Goal: Transaction & Acquisition: Purchase product/service

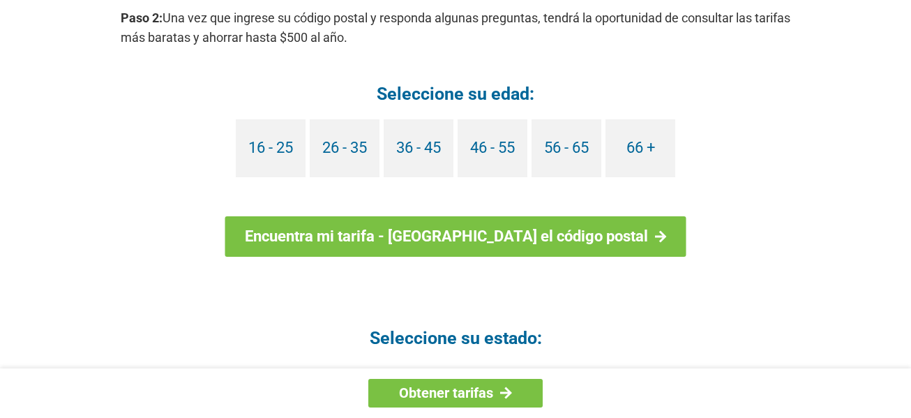
scroll to position [1411, 0]
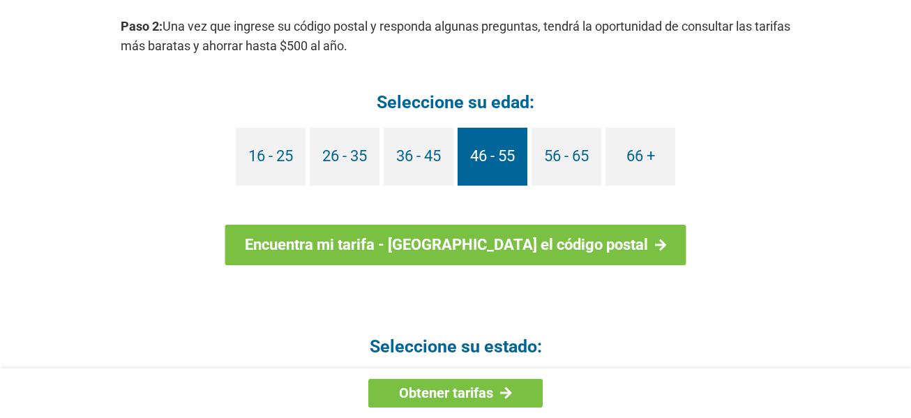
click at [500, 149] on font "46 - 55" at bounding box center [492, 155] width 45 height 17
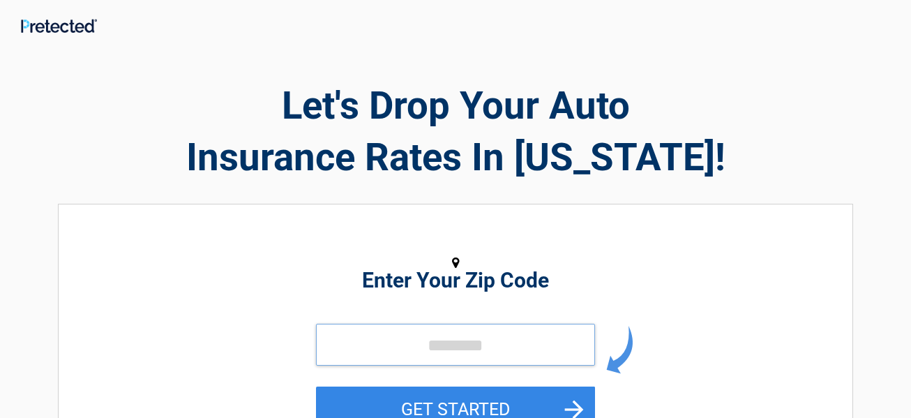
click at [545, 349] on input "tel" at bounding box center [455, 345] width 279 height 42
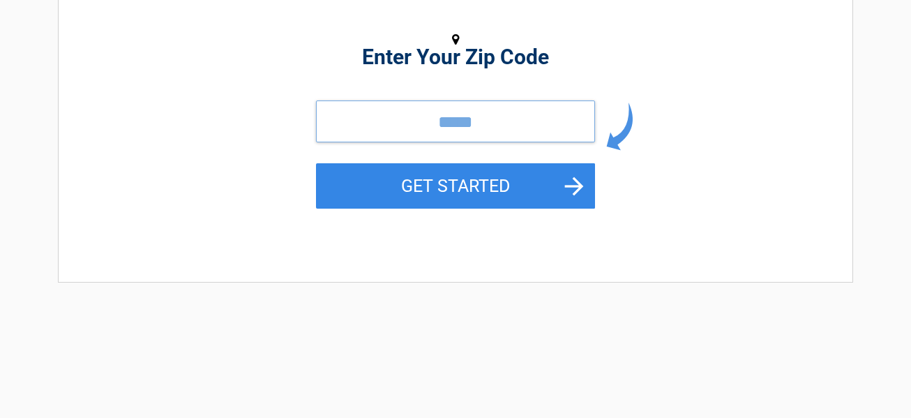
scroll to position [251, 0]
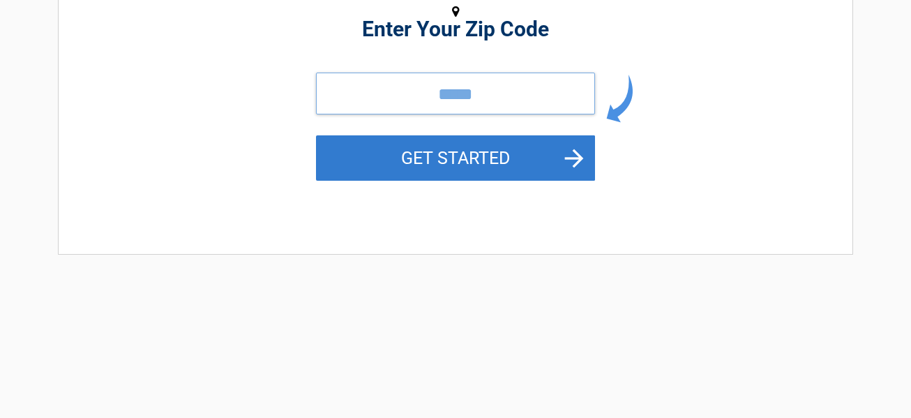
type input "*****"
click at [521, 150] on button "GET STARTED" at bounding box center [455, 157] width 279 height 45
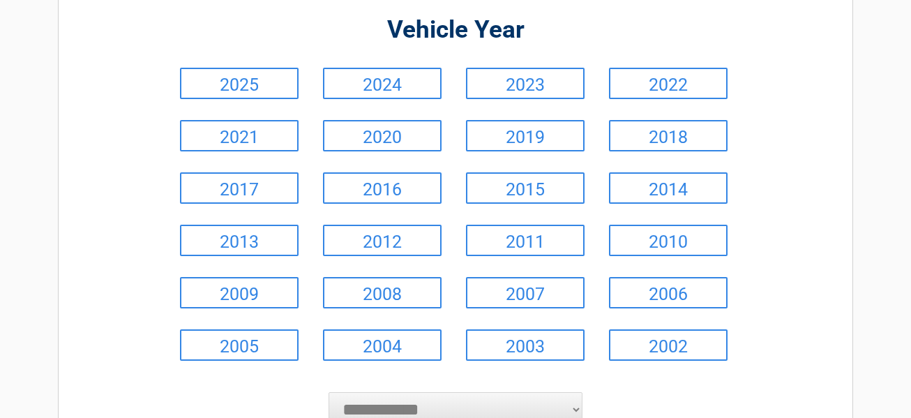
scroll to position [167, 0]
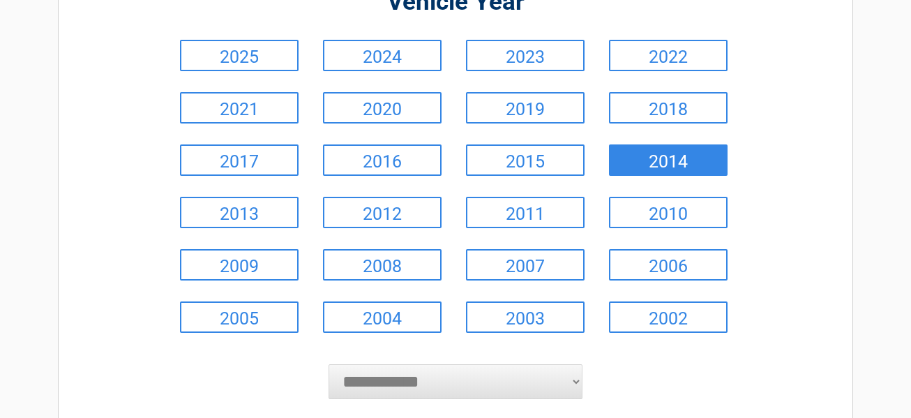
click at [707, 158] on link "2014" at bounding box center [668, 159] width 119 height 31
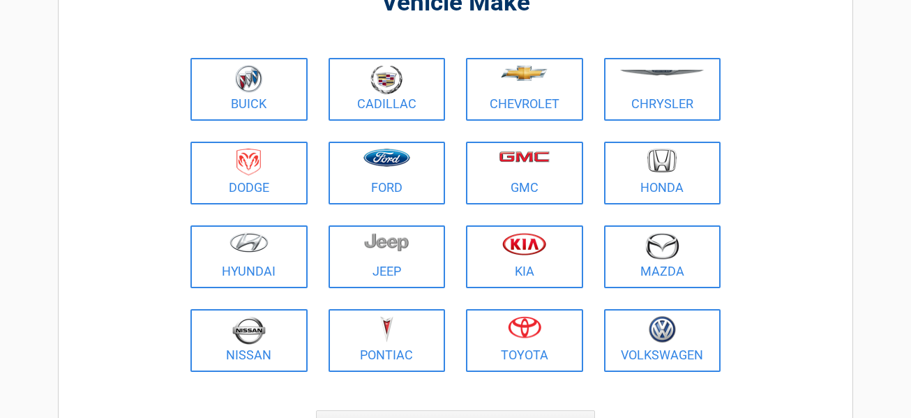
scroll to position [140, 0]
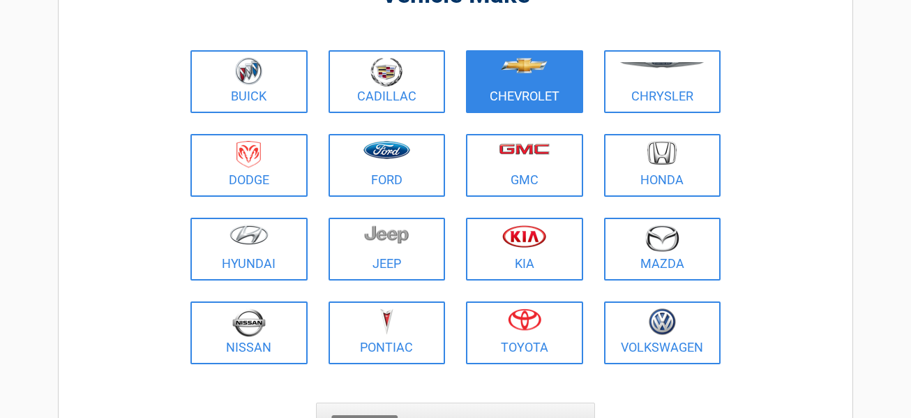
click at [562, 91] on link "Chevrolet" at bounding box center [524, 81] width 117 height 63
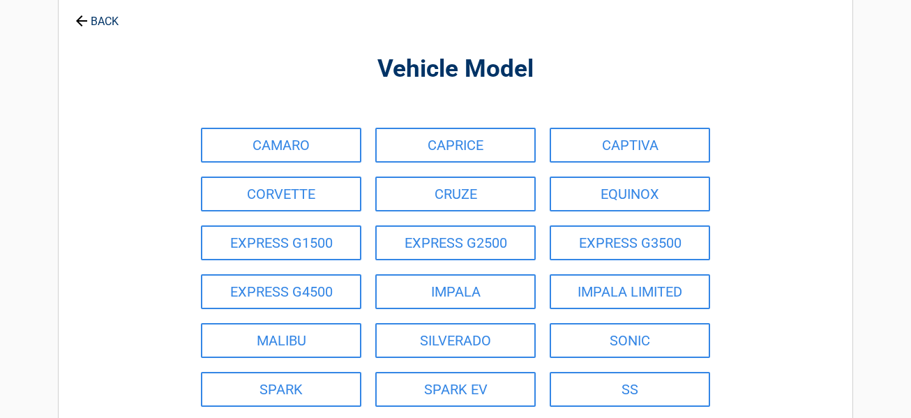
scroll to position [0, 0]
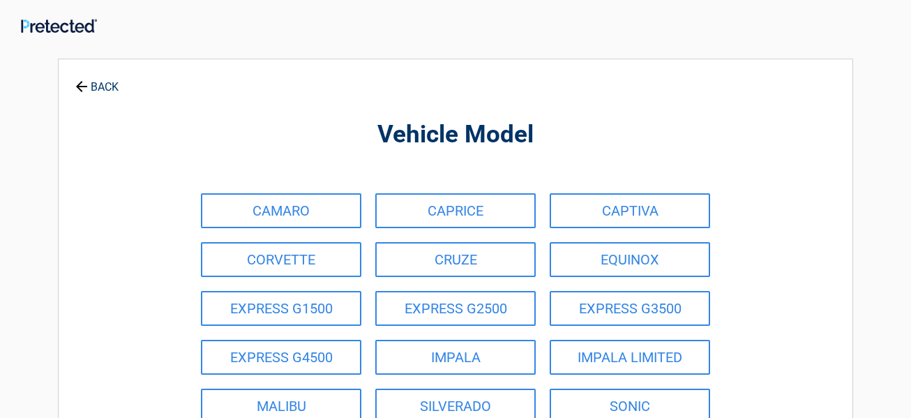
click at [87, 82] on link "BACK" at bounding box center [97, 80] width 49 height 24
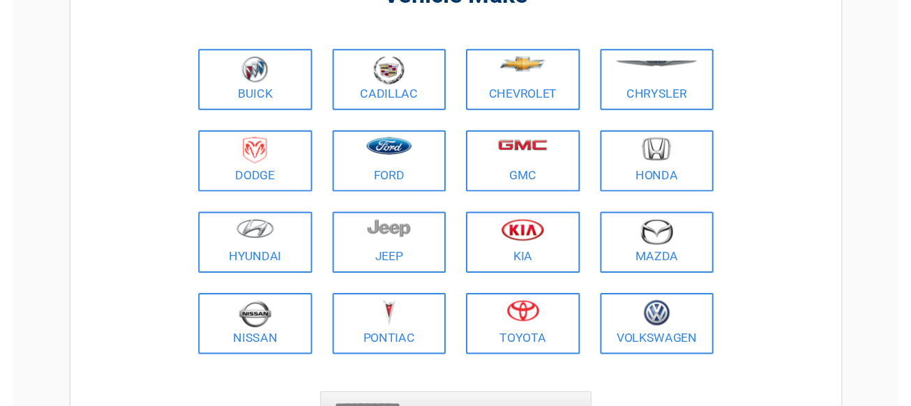
scroll to position [167, 0]
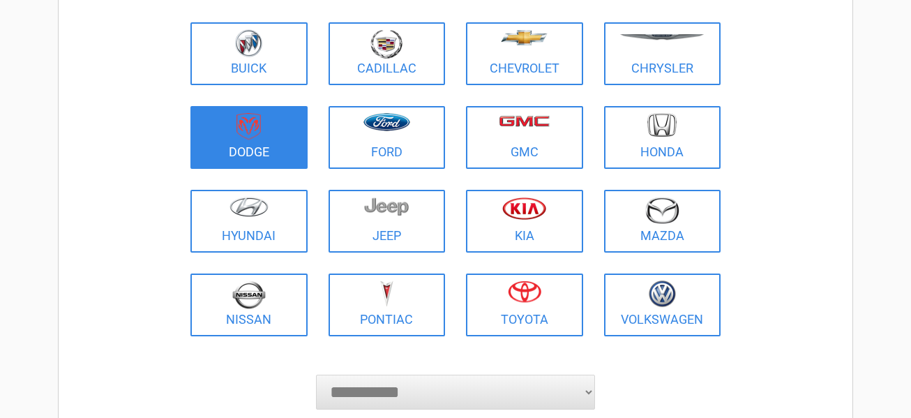
click at [273, 159] on link "Dodge" at bounding box center [248, 137] width 117 height 63
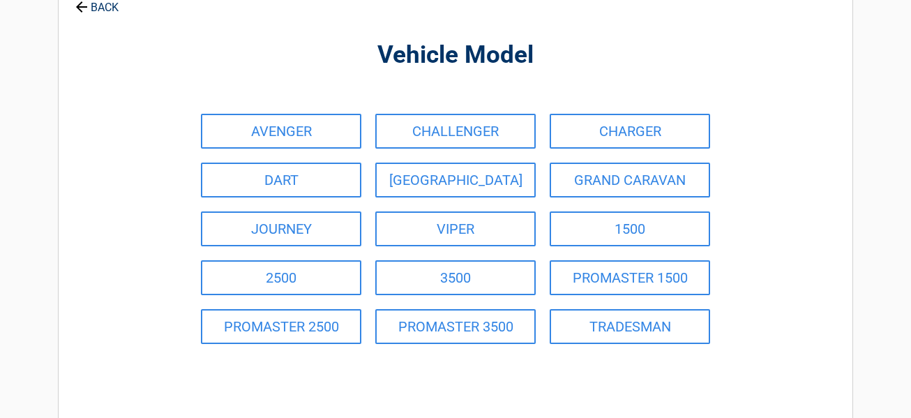
scroll to position [0, 0]
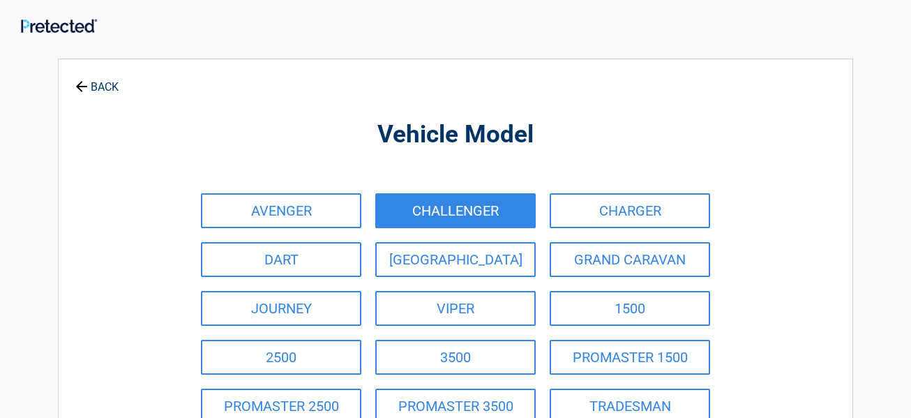
click at [421, 213] on link "CHALLENGER" at bounding box center [455, 210] width 160 height 35
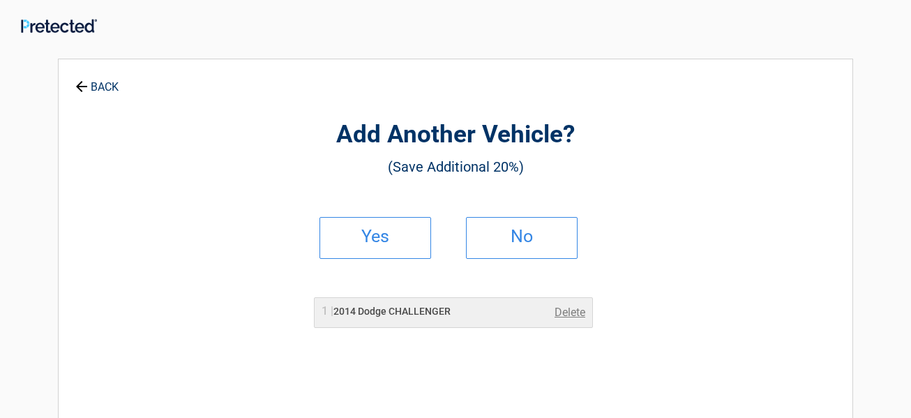
click at [576, 121] on h2 "Add Another Vehicle?" at bounding box center [455, 135] width 640 height 33
click at [557, 174] on h3 "(Save Additional 20%)" at bounding box center [455, 167] width 640 height 24
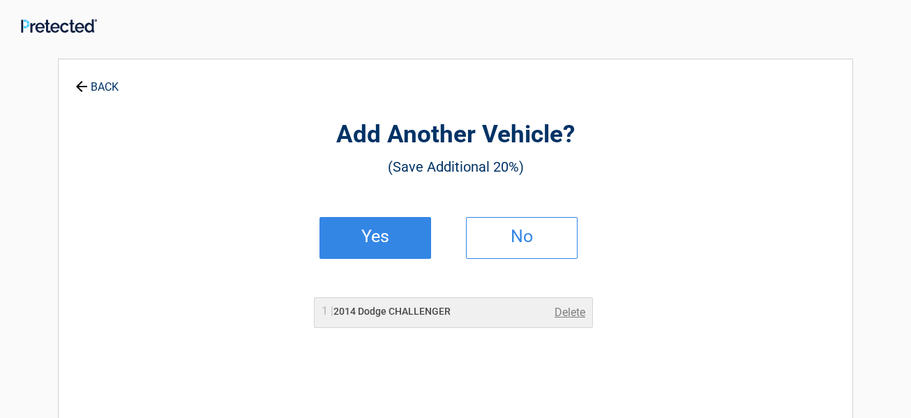
click at [399, 243] on link "Yes" at bounding box center [376, 238] width 112 height 42
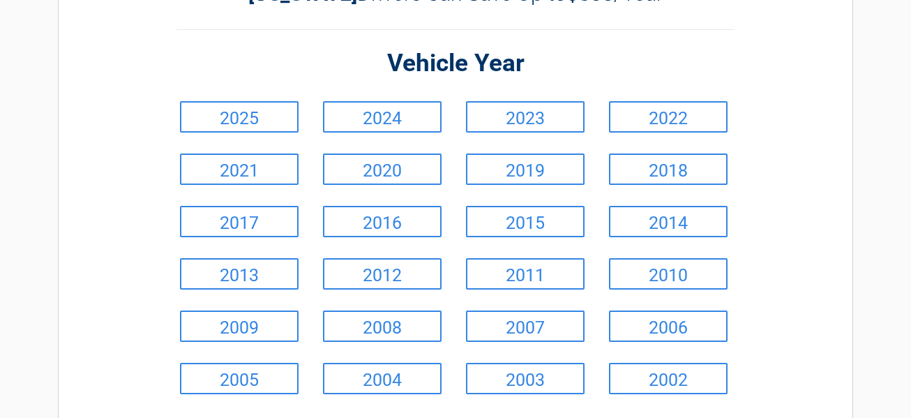
scroll to position [112, 0]
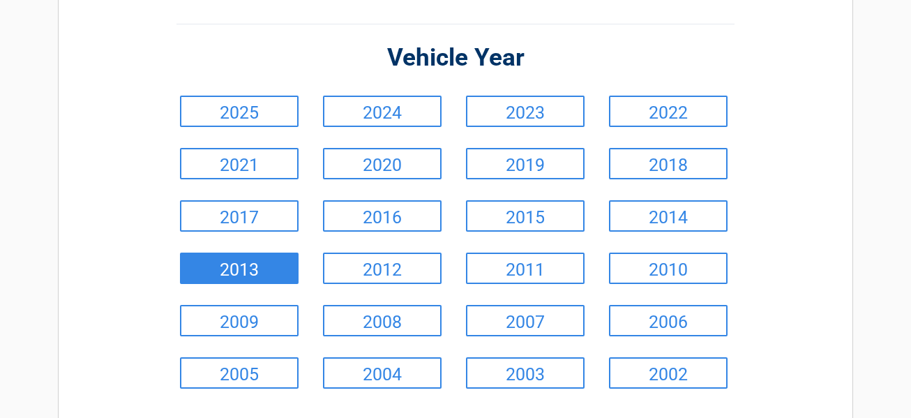
click at [286, 278] on link "2013" at bounding box center [239, 268] width 119 height 31
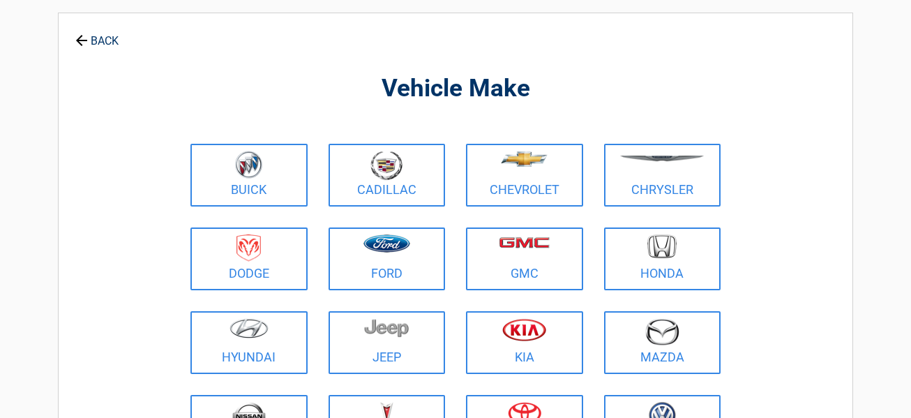
scroll to position [0, 0]
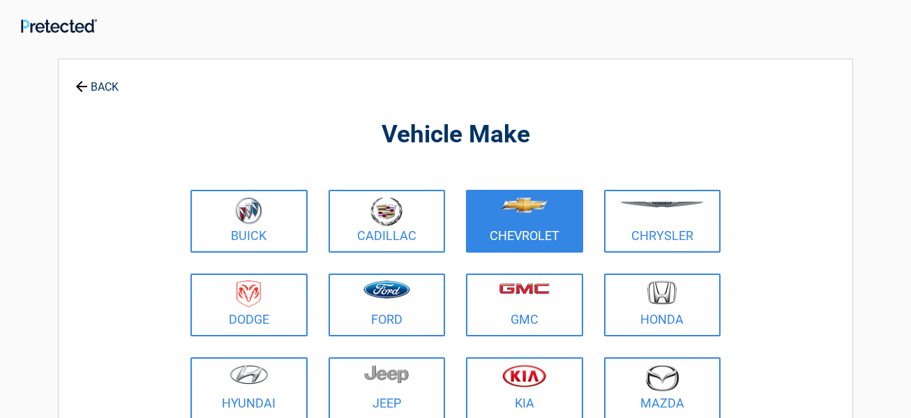
click at [551, 226] on figure at bounding box center [524, 212] width 100 height 31
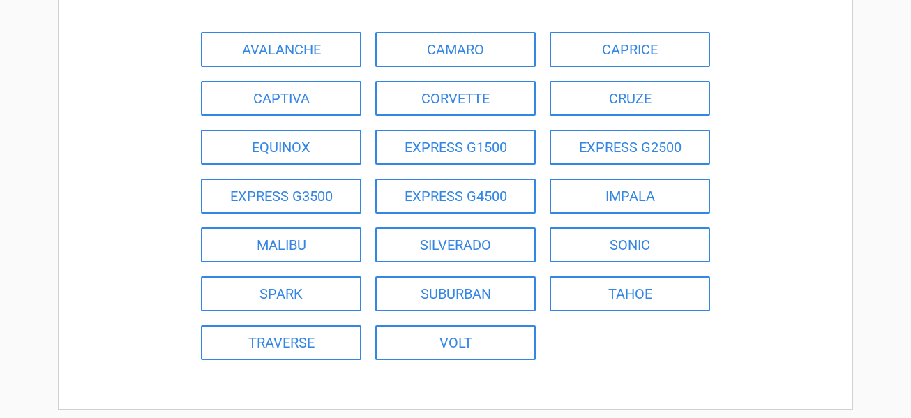
scroll to position [167, 0]
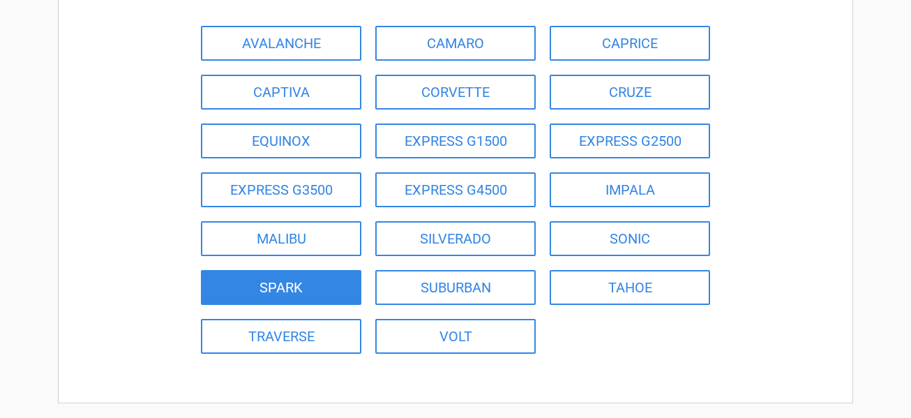
click at [340, 289] on link "SPARK" at bounding box center [281, 287] width 160 height 35
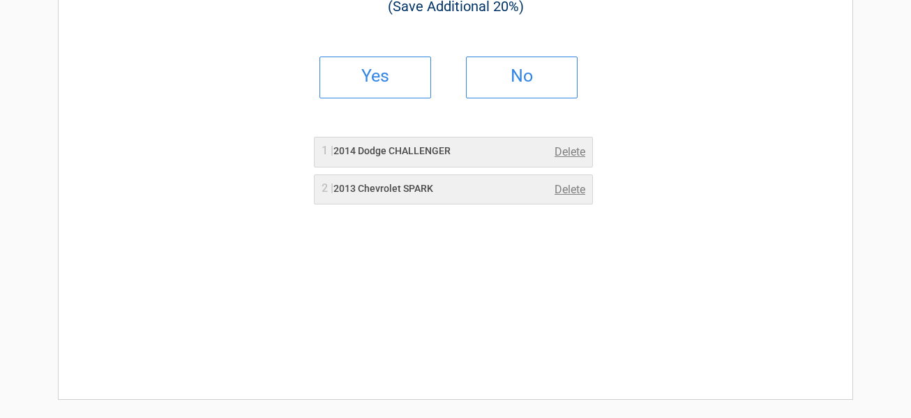
scroll to position [0, 0]
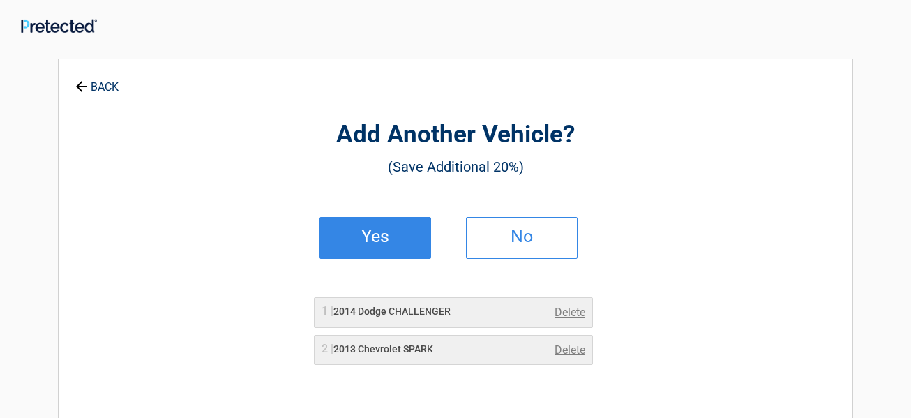
click at [379, 239] on h2 "Yes" at bounding box center [375, 237] width 82 height 10
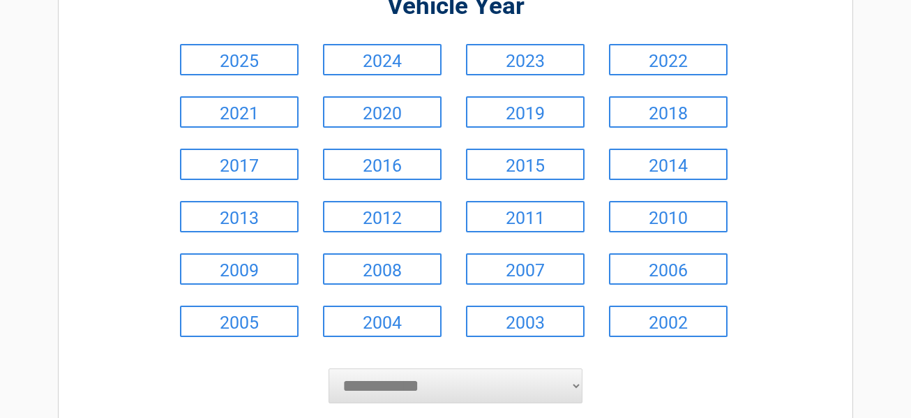
scroll to position [167, 0]
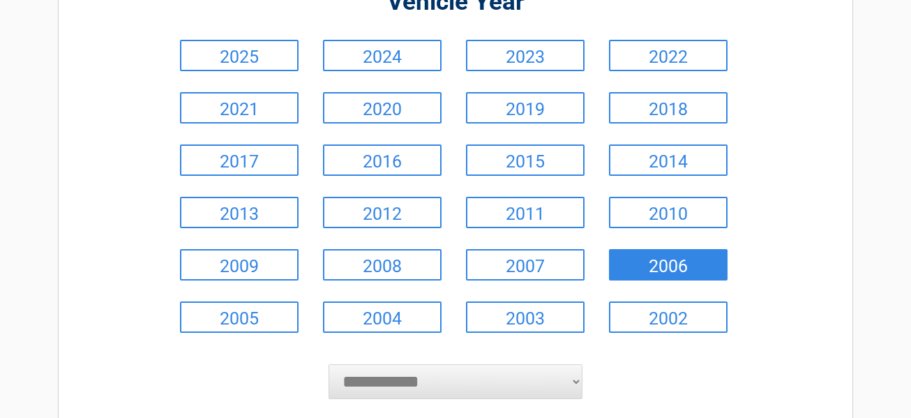
click at [697, 262] on link "2006" at bounding box center [668, 264] width 119 height 31
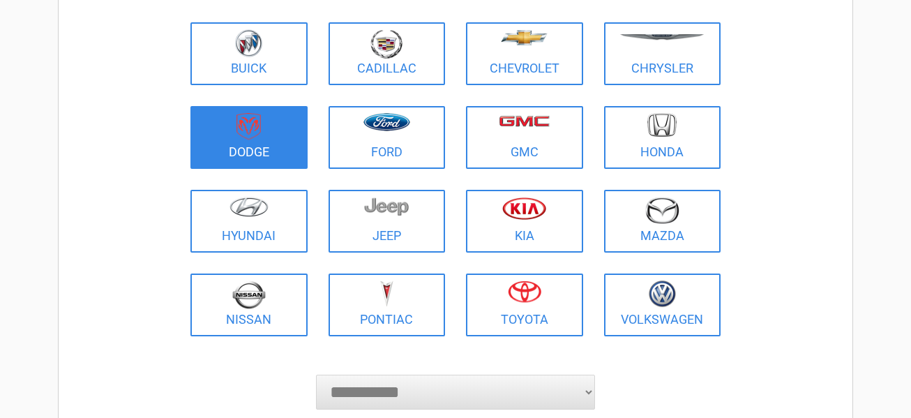
click at [268, 132] on figure at bounding box center [249, 128] width 100 height 31
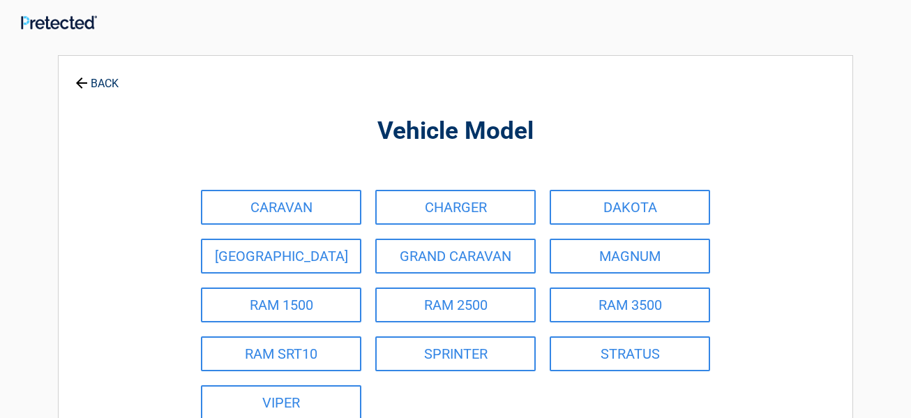
scroll to position [0, 0]
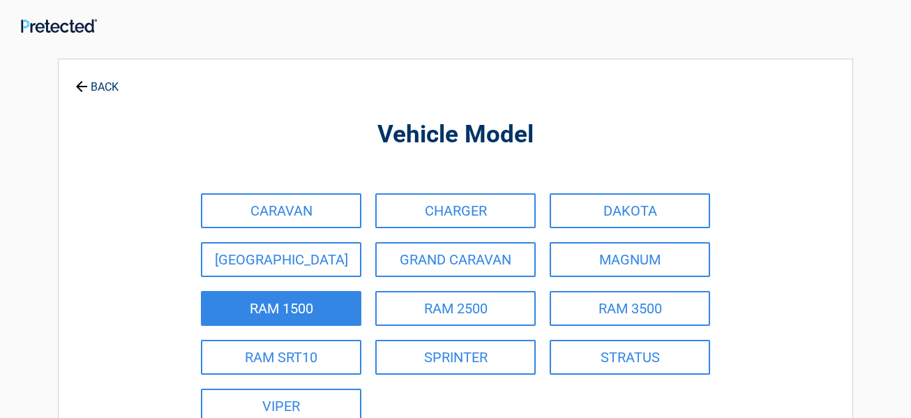
click at [336, 313] on link "RAM 1500" at bounding box center [281, 308] width 160 height 35
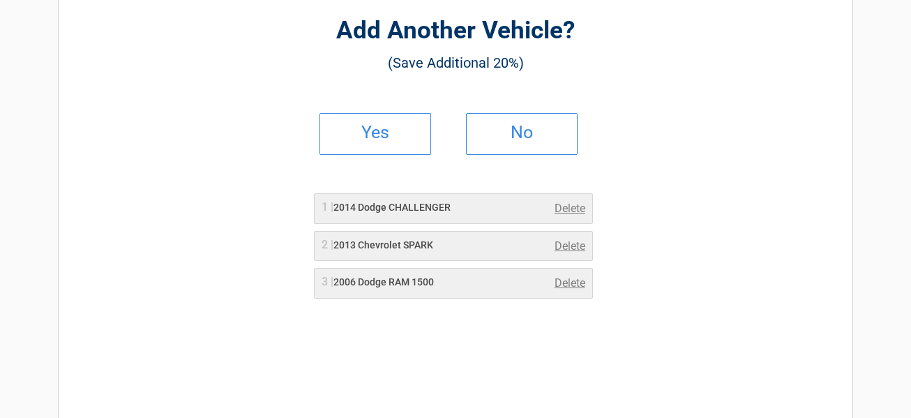
scroll to position [112, 0]
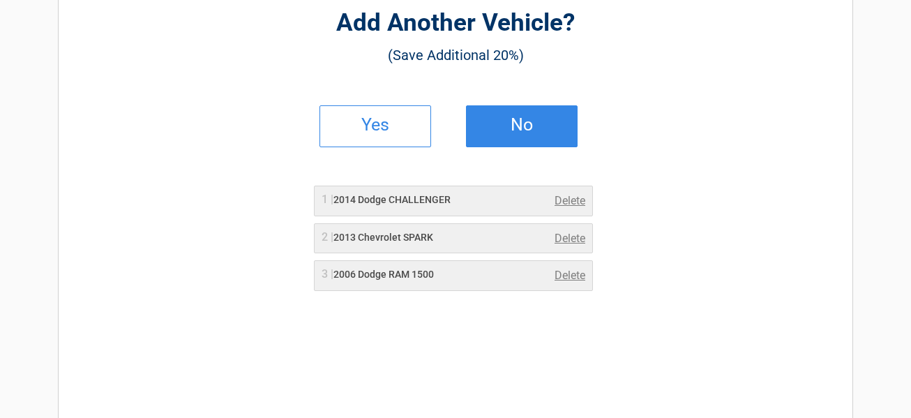
click at [538, 125] on h2 "No" at bounding box center [522, 125] width 82 height 10
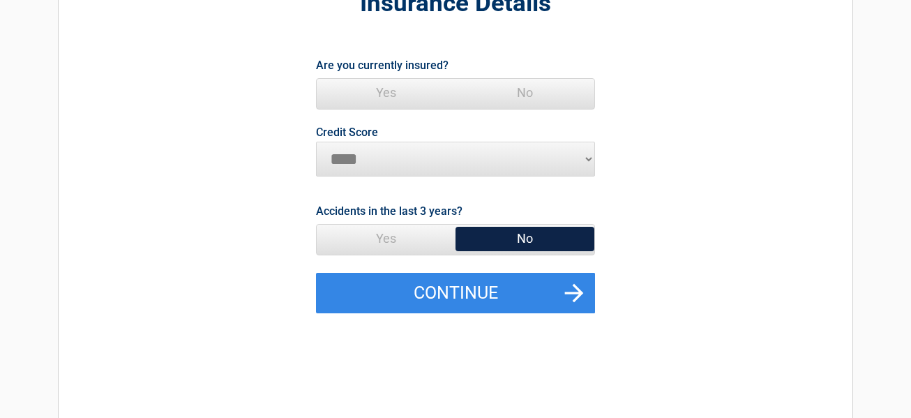
scroll to position [140, 0]
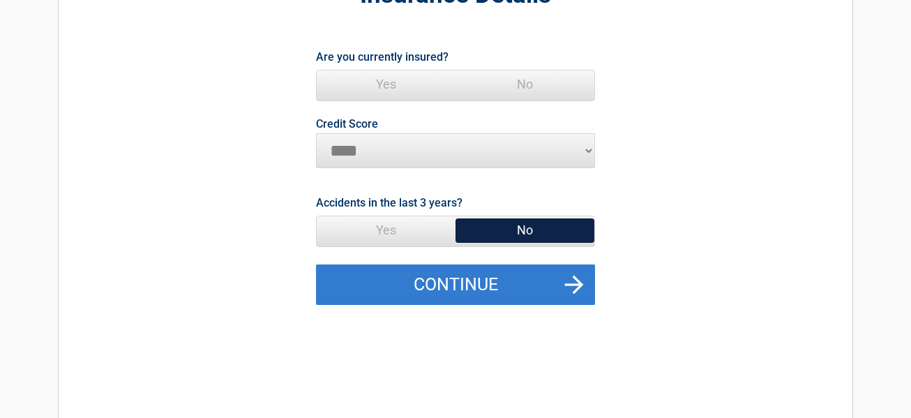
click at [562, 283] on button "Continue" at bounding box center [455, 284] width 279 height 40
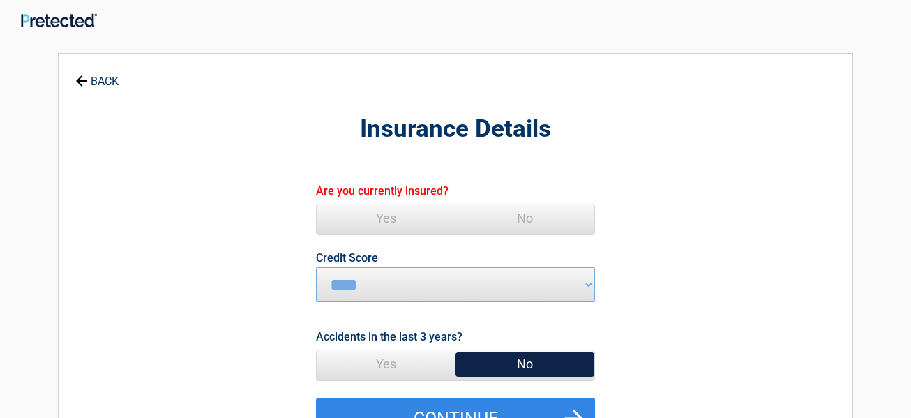
scroll to position [0, 0]
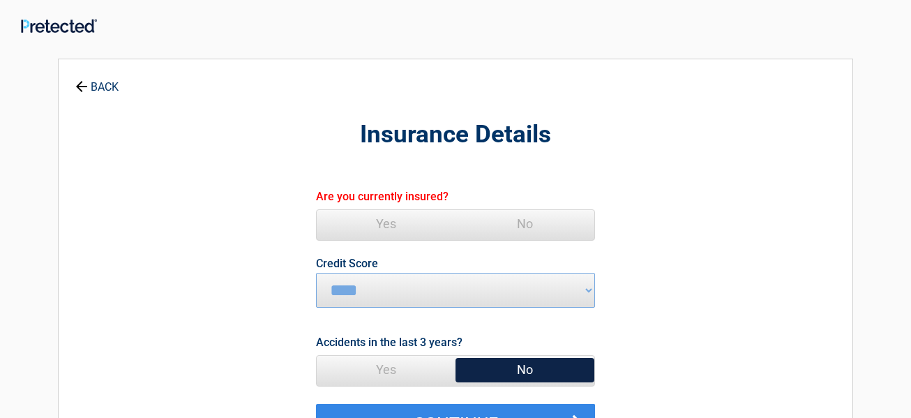
click at [578, 149] on h2 "Insurance Details" at bounding box center [455, 135] width 640 height 33
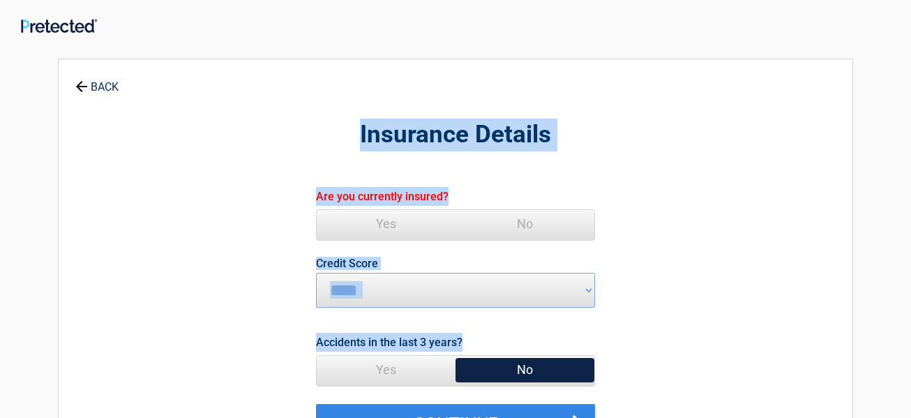
drag, startPoint x: 352, startPoint y: 130, endPoint x: 488, endPoint y: 347, distance: 256.1
click at [488, 347] on div "**********" at bounding box center [455, 302] width 640 height 458
drag, startPoint x: 649, startPoint y: 136, endPoint x: 675, endPoint y: 115, distance: 33.2
click at [675, 115] on div "**********" at bounding box center [455, 302] width 640 height 458
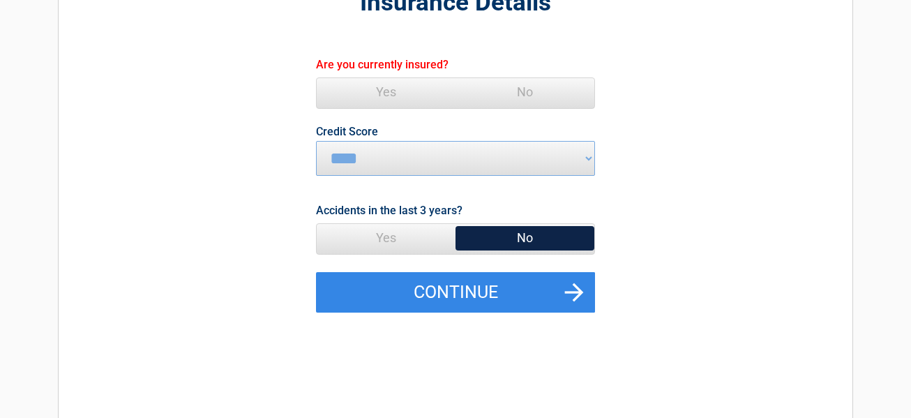
scroll to position [140, 0]
